Goal: Download file/media

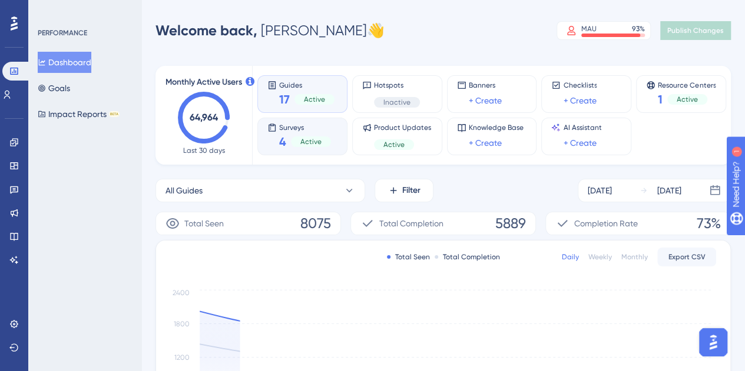
click at [285, 138] on span "4" at bounding box center [282, 142] width 7 height 16
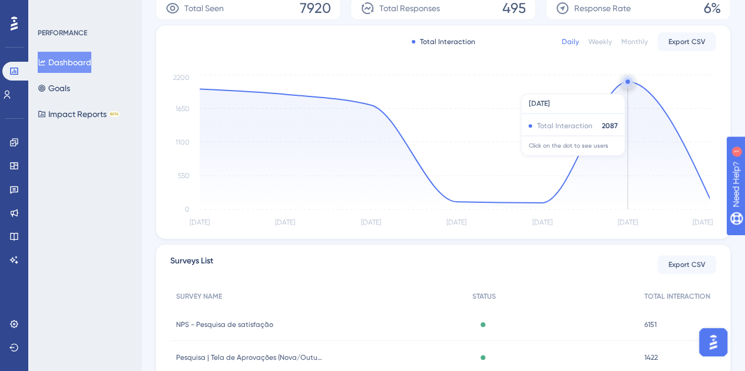
scroll to position [346, 0]
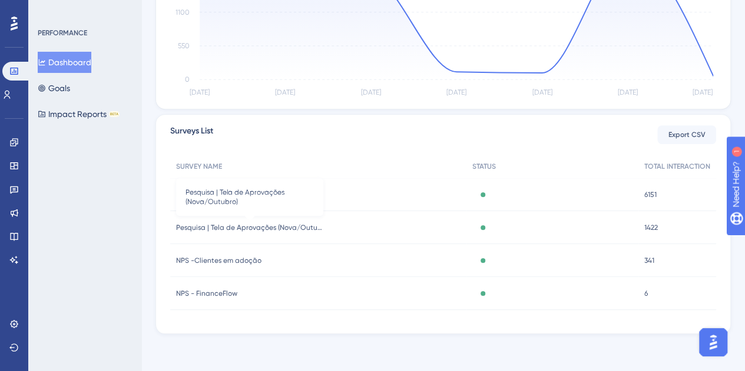
click at [239, 228] on span "Pesquisa | Tela de Aprovações (Nova/Outubro)" at bounding box center [249, 227] width 147 height 9
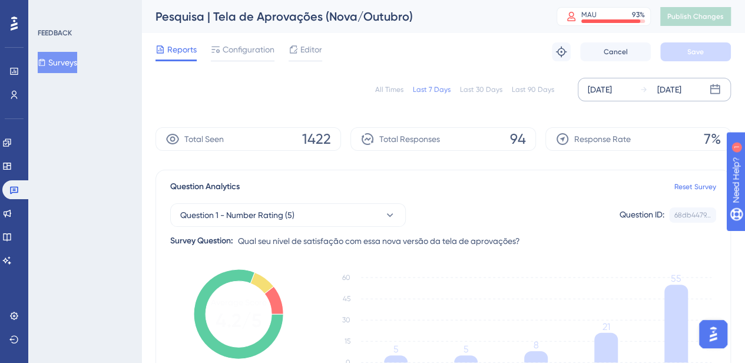
click at [712, 92] on icon at bounding box center [715, 90] width 12 height 12
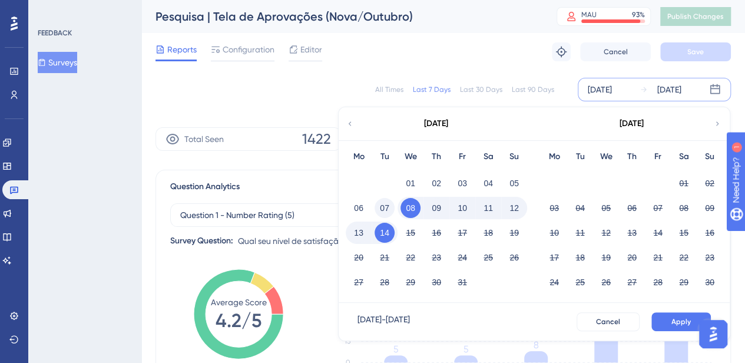
click at [384, 206] on button "07" at bounding box center [384, 208] width 20 height 20
click at [363, 236] on button "13" at bounding box center [358, 232] width 20 height 20
click at [677, 324] on span "Apply" at bounding box center [680, 321] width 19 height 9
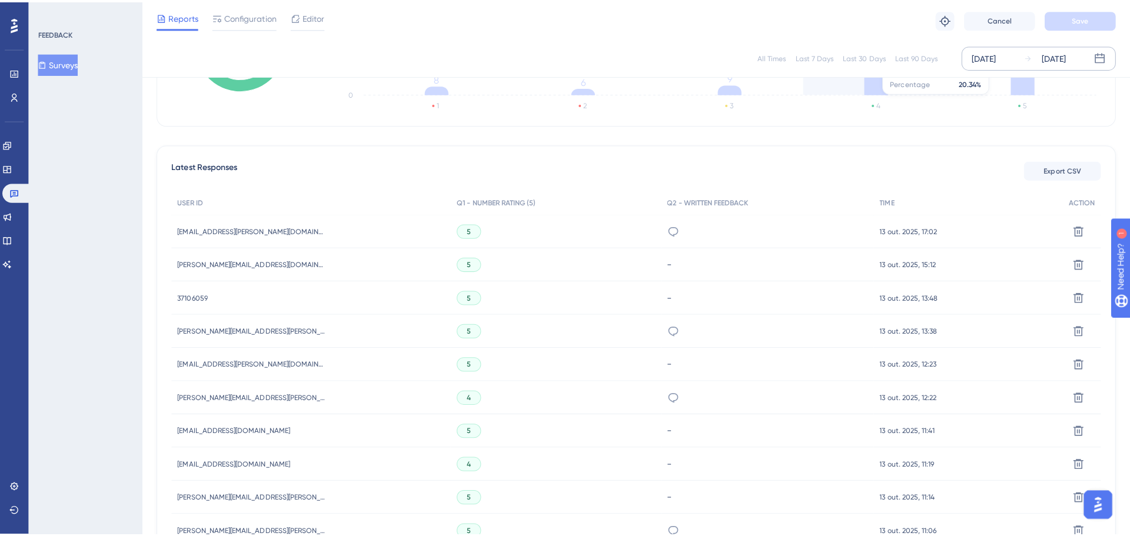
scroll to position [294, 0]
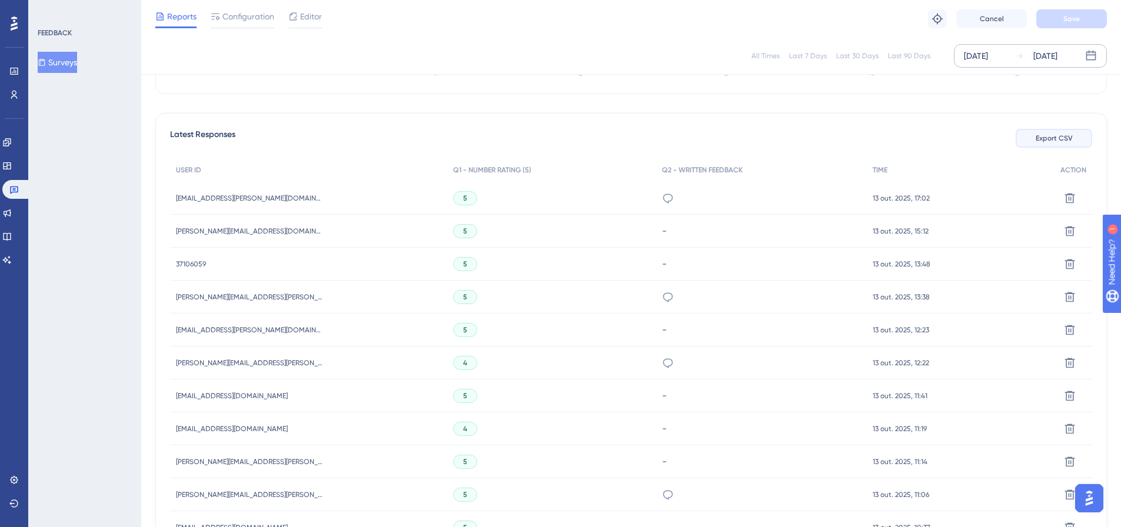
click at [753, 132] on button "Export CSV" at bounding box center [1054, 138] width 77 height 19
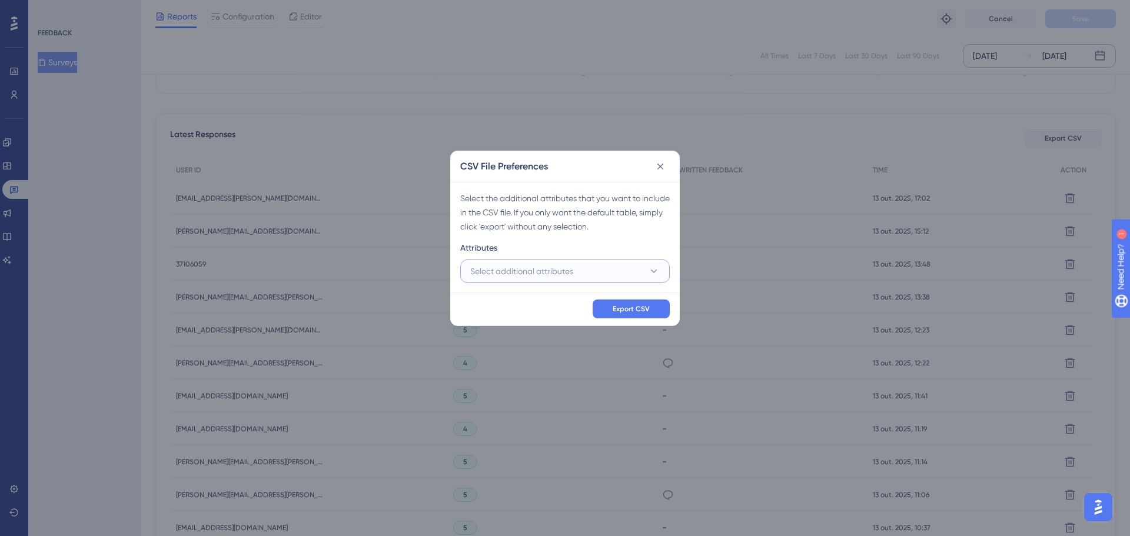
click at [486, 274] on span "Select additional attributes" at bounding box center [521, 271] width 103 height 14
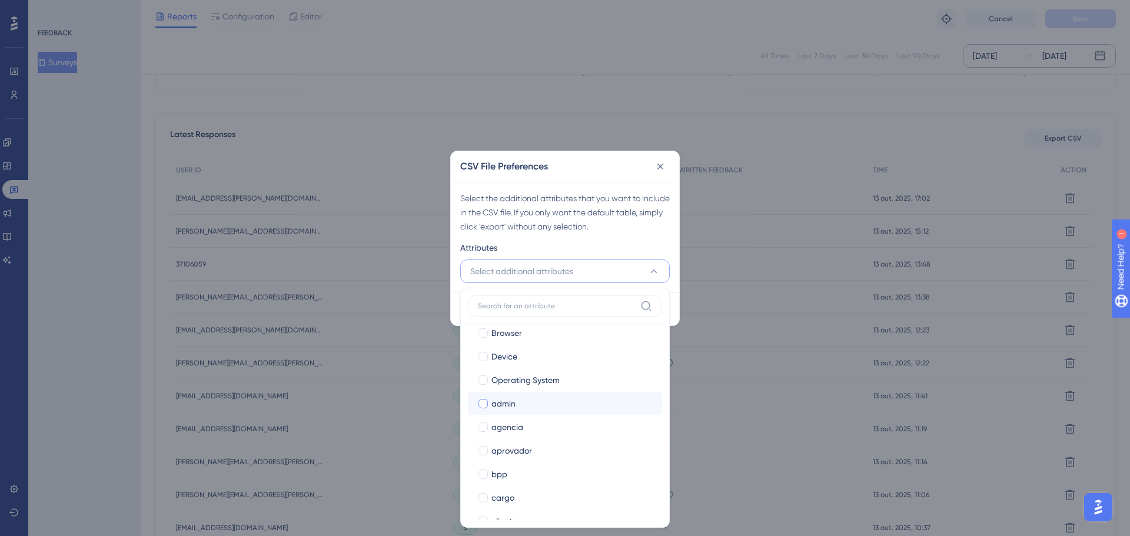
scroll to position [177, 0]
click at [495, 338] on span "admin" at bounding box center [503, 331] width 24 height 14
checkbox input "true"
click at [502, 371] on span "aprovador" at bounding box center [511, 378] width 41 height 14
checkbox input "true"
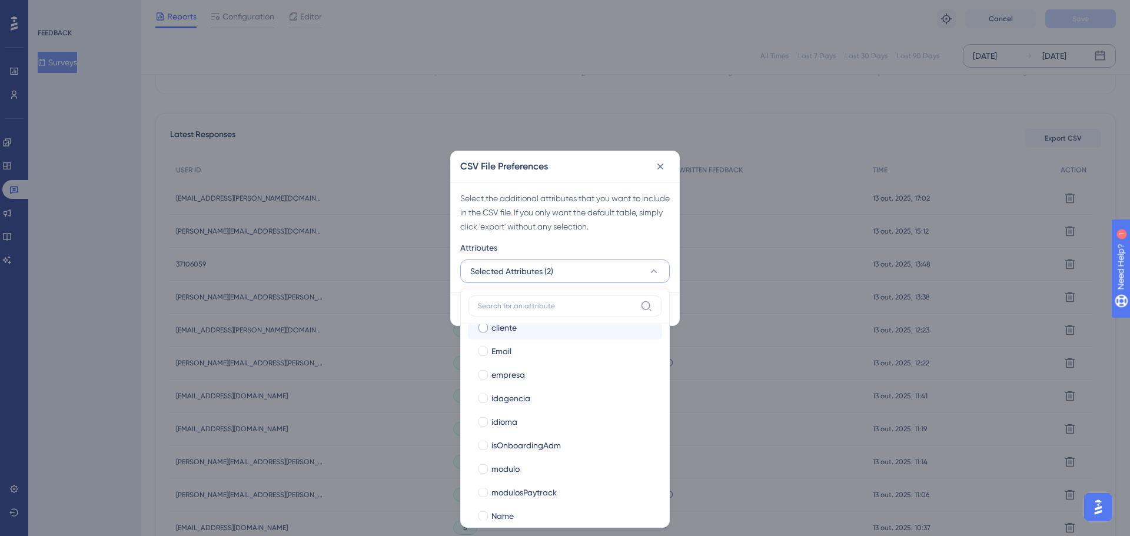
scroll to position [353, 0]
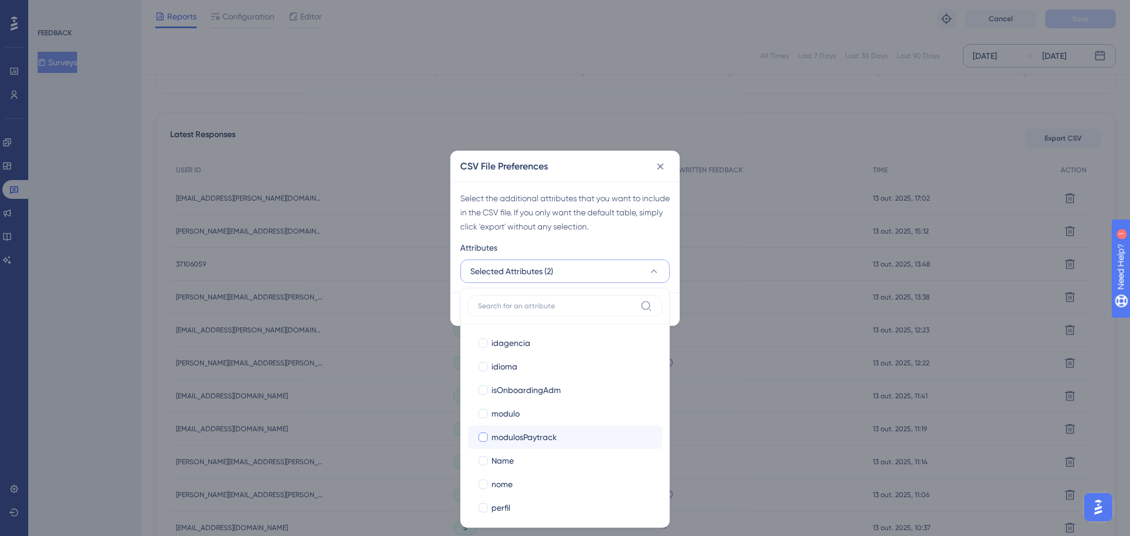
click at [512, 371] on span "modulosPaytrack" at bounding box center [523, 437] width 65 height 14
checkbox input "true"
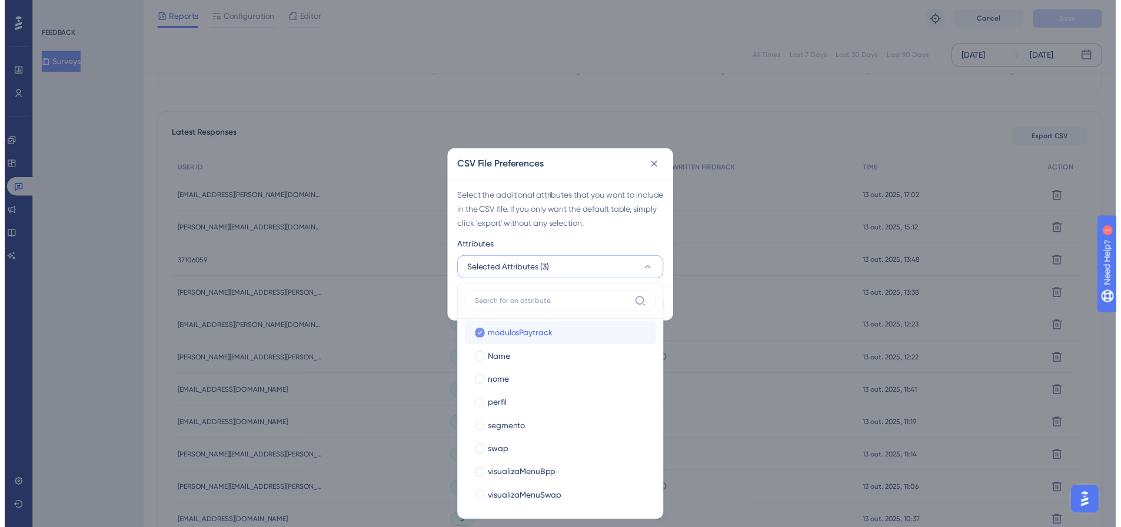
scroll to position [453, 0]
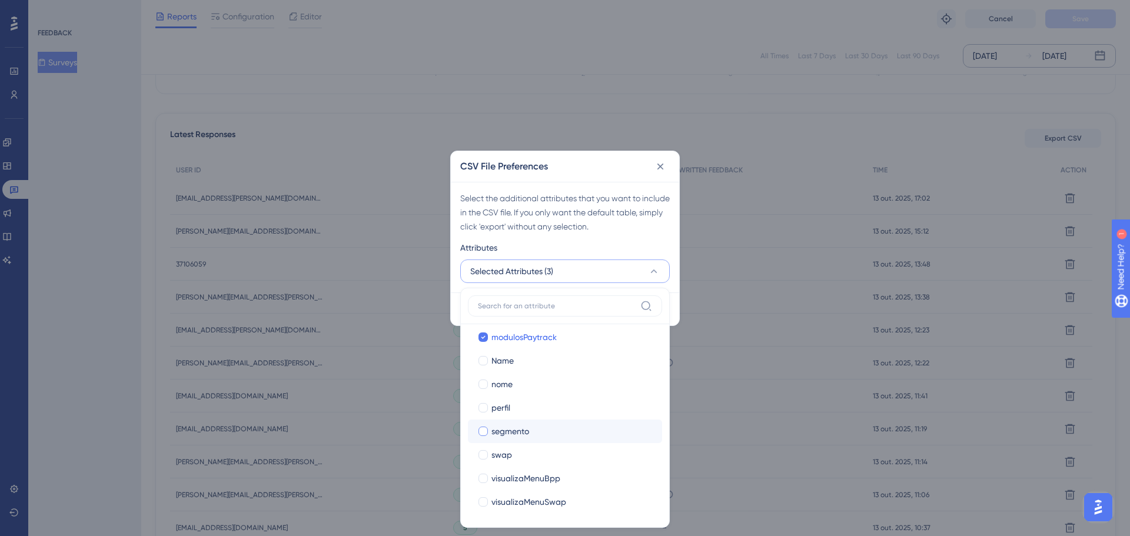
click at [512, 371] on label "segmento segmento" at bounding box center [565, 432] width 194 height 24
checkbox input "false"
click at [639, 224] on div "Select the additional attributes that you want to include in the CSV file. If y…" at bounding box center [565, 212] width 210 height 42
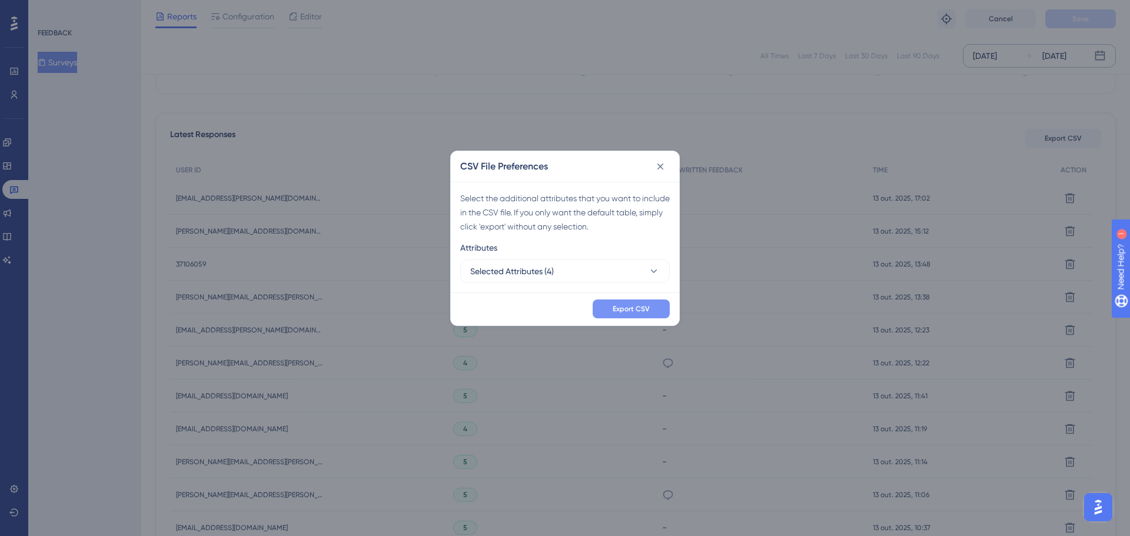
click at [628, 311] on span "Export CSV" at bounding box center [631, 308] width 37 height 9
